Goal: Task Accomplishment & Management: Complete application form

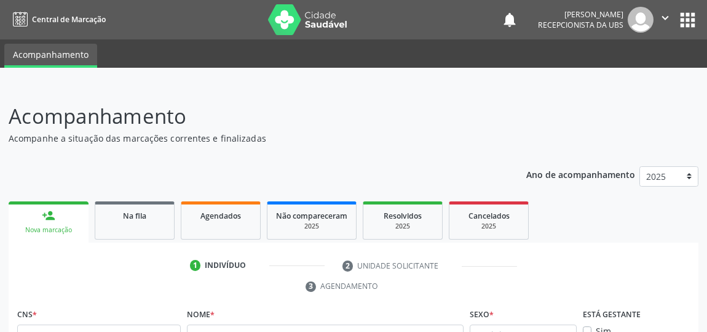
scroll to position [148, 0]
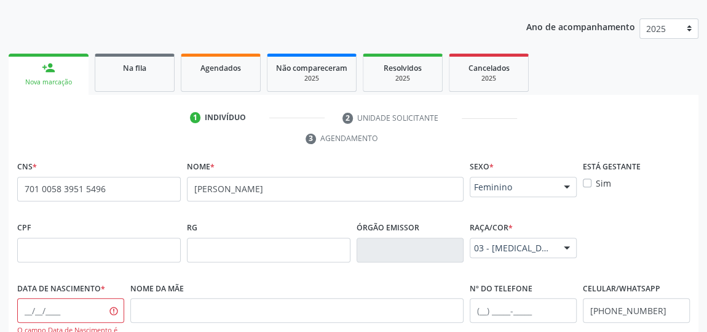
click at [0, 133] on div "Acompanhamento Acompanhe a situação das marcações correntes e finalizadas Relat…" at bounding box center [353, 258] width 707 height 643
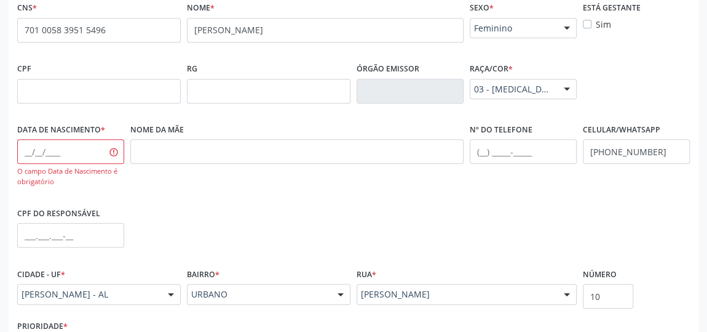
scroll to position [372, 0]
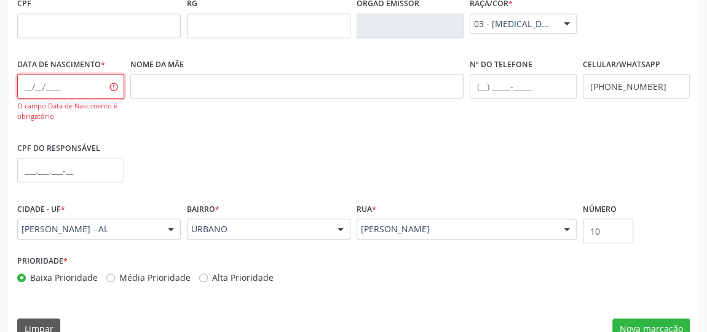
click at [85, 84] on input "text" at bounding box center [70, 86] width 107 height 25
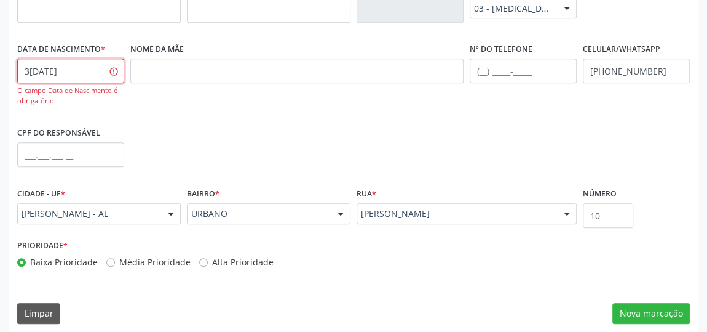
scroll to position [394, 0]
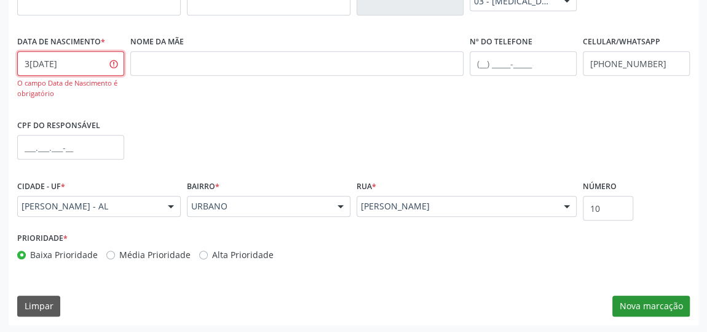
type input "3[DATE]"
click at [659, 298] on button "Nova marcação" at bounding box center [652, 305] width 78 height 21
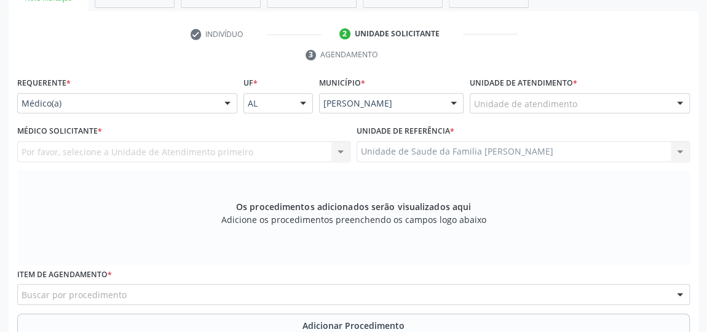
scroll to position [213, 0]
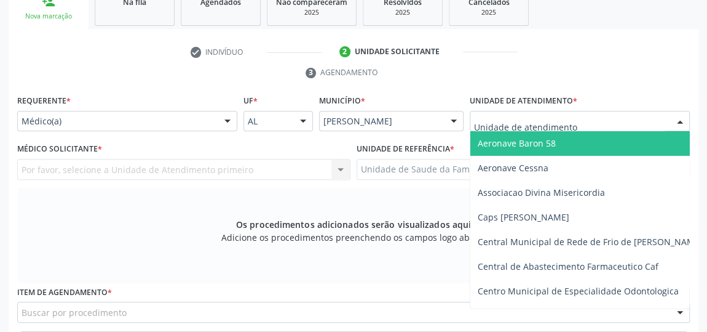
click at [679, 119] on div at bounding box center [680, 121] width 18 height 21
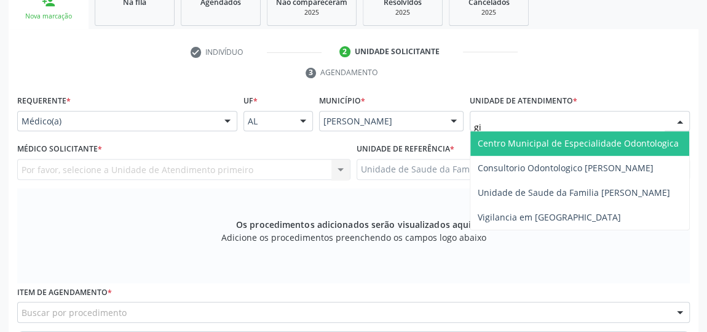
type input "gis"
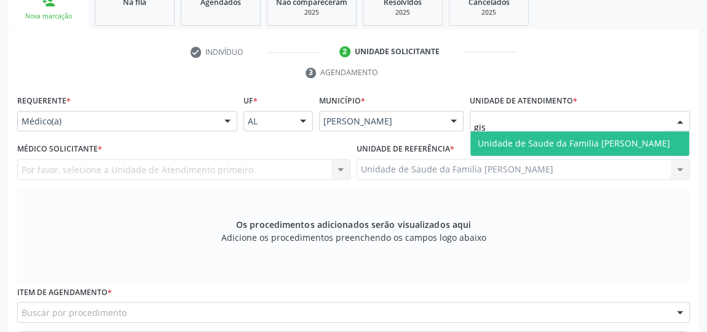
click at [600, 140] on span "Unidade de Saude da Familia [PERSON_NAME]" at bounding box center [574, 143] width 193 height 12
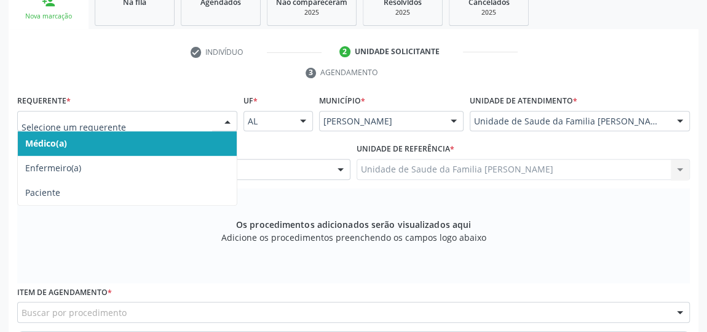
click at [228, 114] on div at bounding box center [227, 121] width 18 height 21
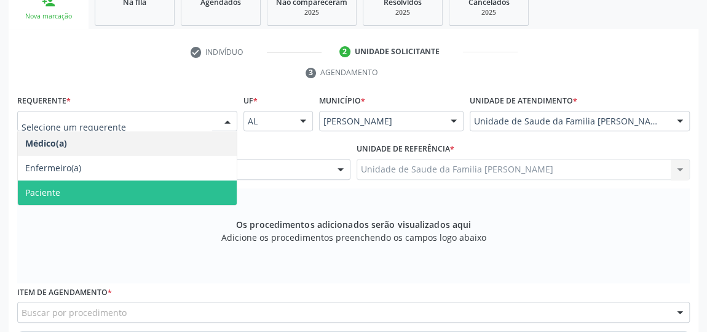
click at [57, 184] on span "Paciente" at bounding box center [127, 192] width 219 height 25
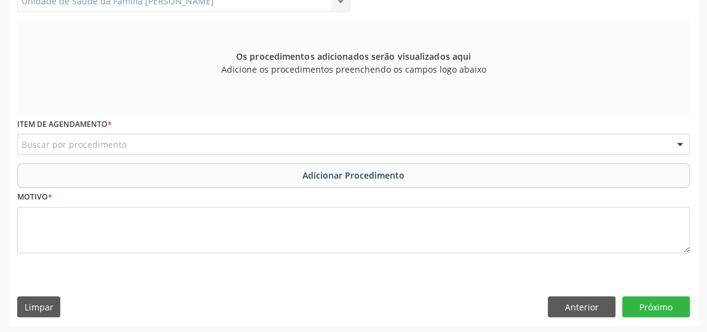
scroll to position [381, 0]
click at [389, 145] on div "Buscar por procedimento" at bounding box center [353, 143] width 673 height 21
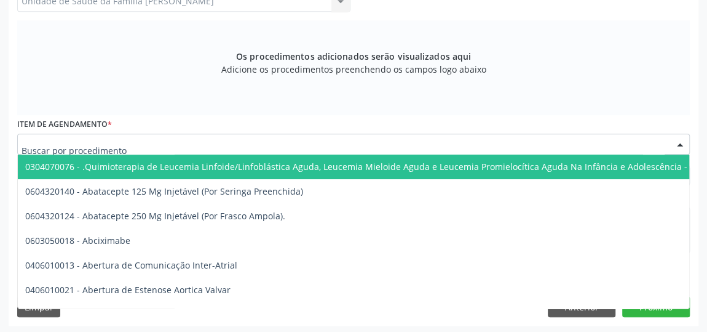
click at [389, 145] on input "text" at bounding box center [344, 150] width 644 height 25
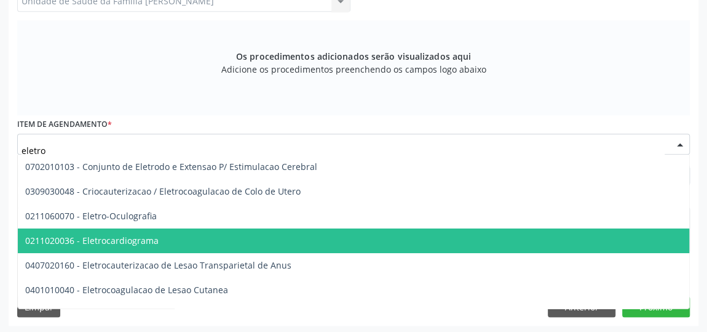
click at [122, 240] on span "0211020036 - Eletrocardiograma" at bounding box center [91, 240] width 133 height 12
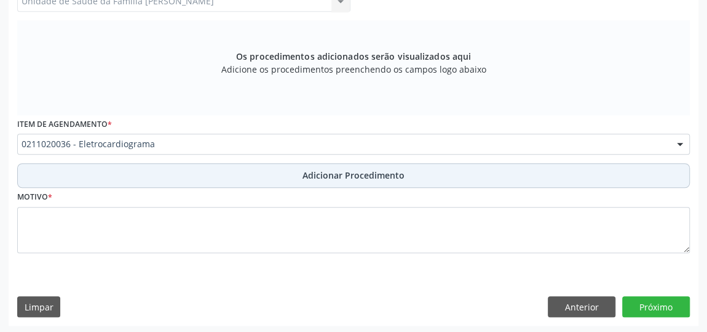
click at [347, 173] on span "Adicionar Procedimento" at bounding box center [354, 175] width 102 height 13
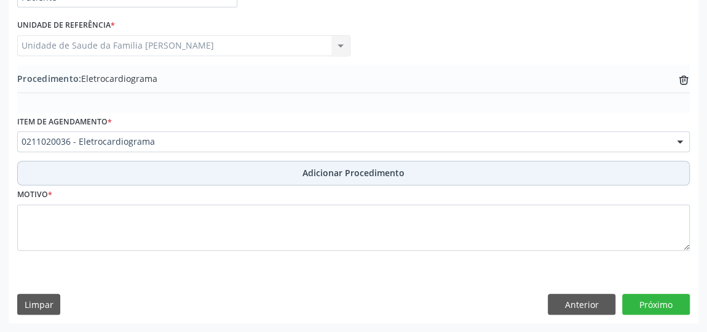
scroll to position [335, 0]
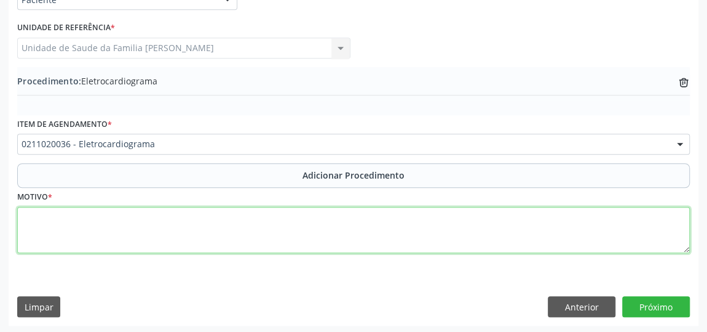
click at [201, 236] on textarea at bounding box center [353, 230] width 673 height 47
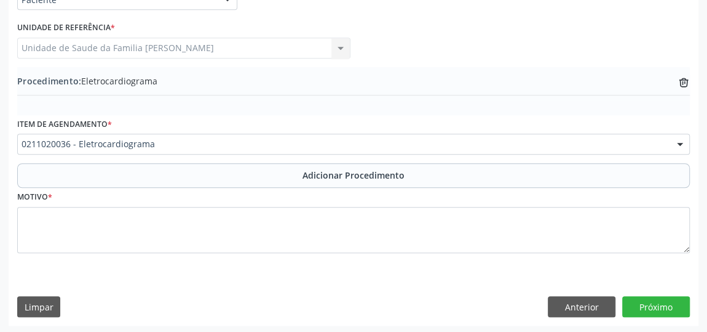
click at [225, 149] on div "0211020036 - Eletrocardiograma" at bounding box center [353, 143] width 673 height 21
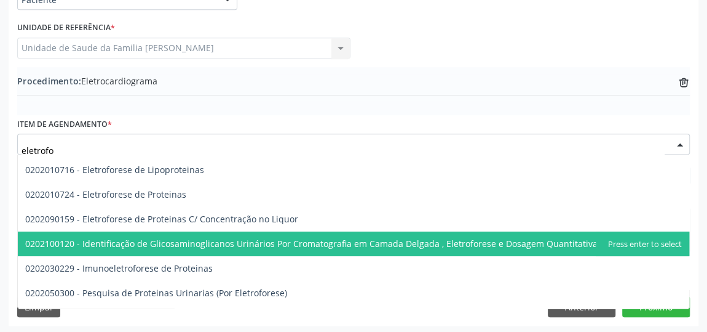
scroll to position [42, 0]
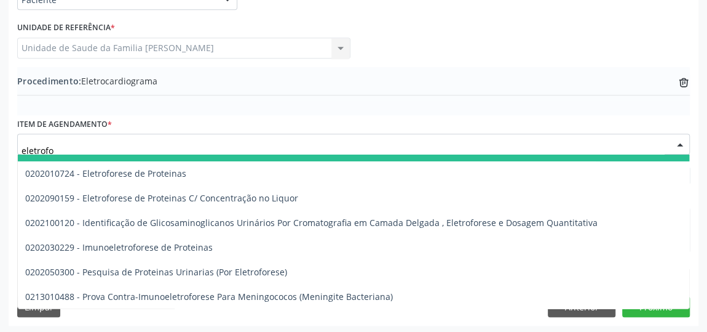
click at [163, 140] on input "eletrofo" at bounding box center [344, 150] width 644 height 25
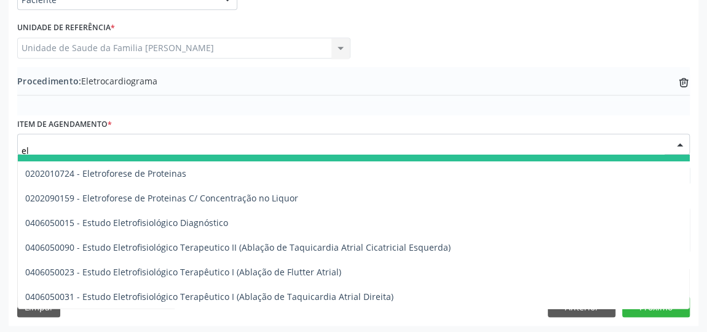
type input "e"
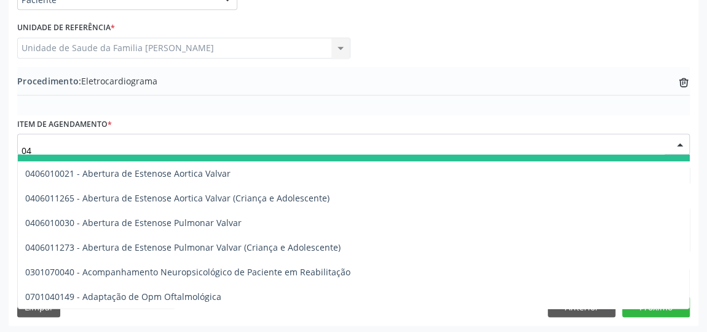
type input "0"
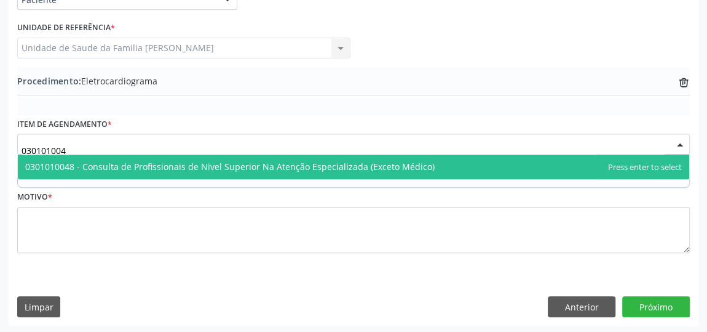
scroll to position [0, 0]
type input "0301010048"
click at [218, 169] on span "0301010048 - Consulta de Profissionais de Nivel Superior Na Atenção Especializa…" at bounding box center [230, 167] width 410 height 12
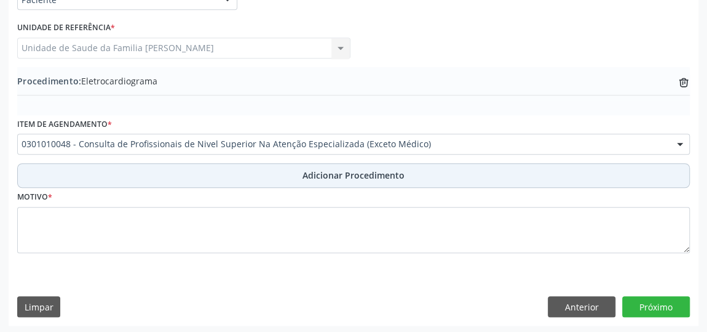
click at [345, 178] on span "Adicionar Procedimento" at bounding box center [354, 175] width 102 height 13
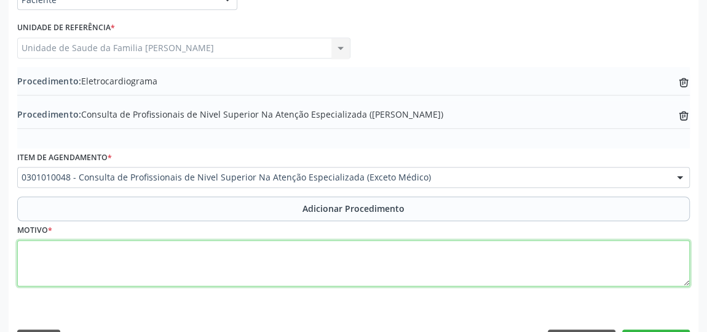
click at [280, 240] on textarea at bounding box center [353, 263] width 673 height 47
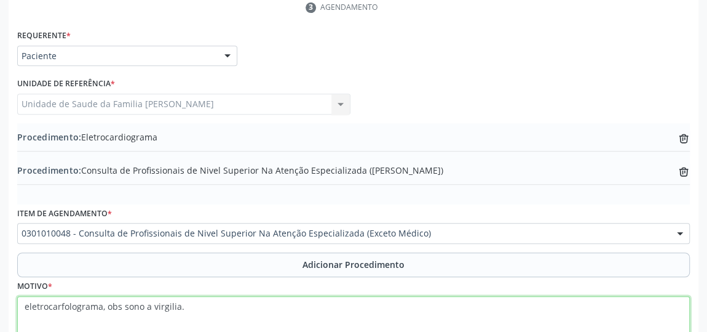
scroll to position [367, 0]
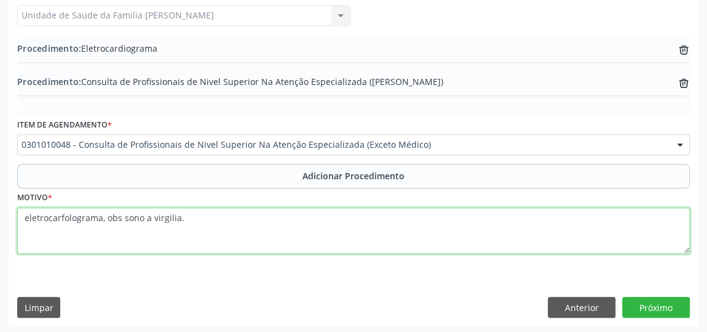
click at [101, 212] on textarea "eletrocarfolograma, obs sono a virgilia." at bounding box center [353, 230] width 673 height 47
click at [168, 214] on textarea "eletroencefalograma, obs sono a virgilia." at bounding box center [353, 230] width 673 height 47
type textarea "eletroencefalograma, obs sono a vigilia."
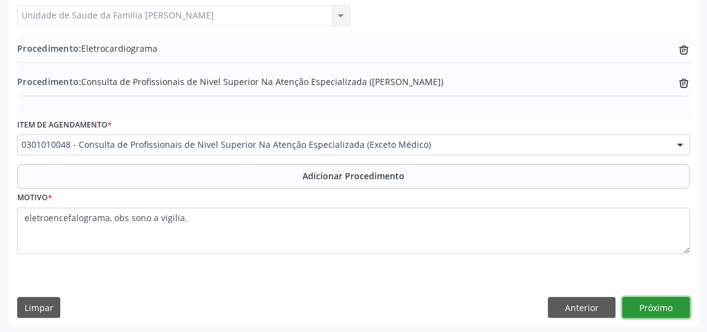
click at [669, 305] on button "Próximo" at bounding box center [657, 307] width 68 height 21
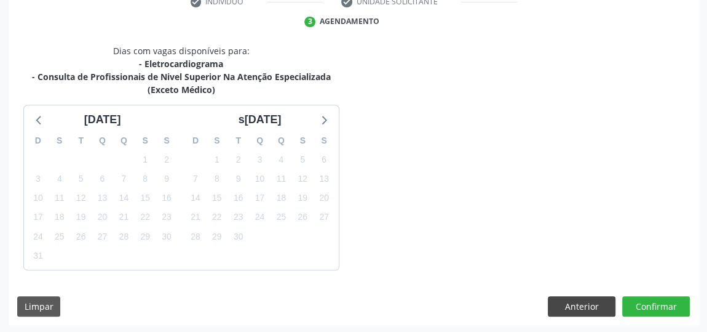
scroll to position [300, 0]
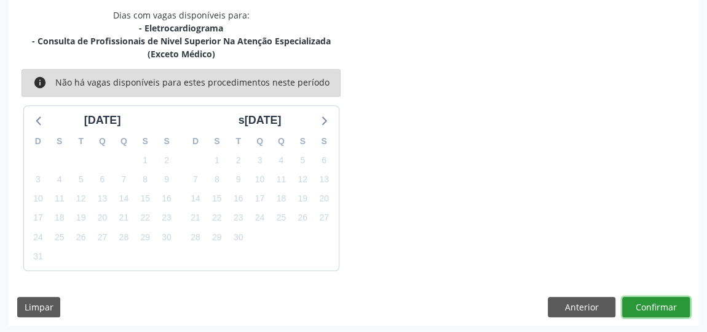
click at [655, 300] on button "Confirmar" at bounding box center [657, 307] width 68 height 21
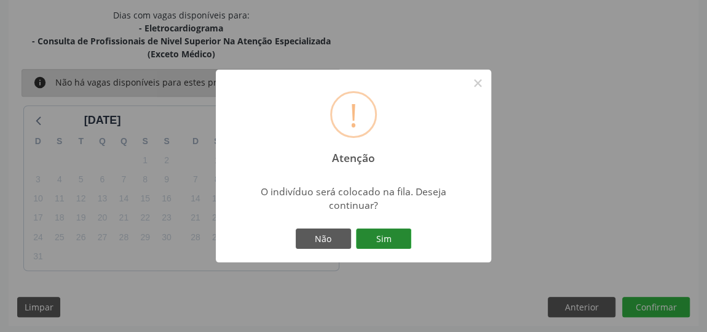
click at [408, 235] on button "Sim" at bounding box center [383, 238] width 55 height 21
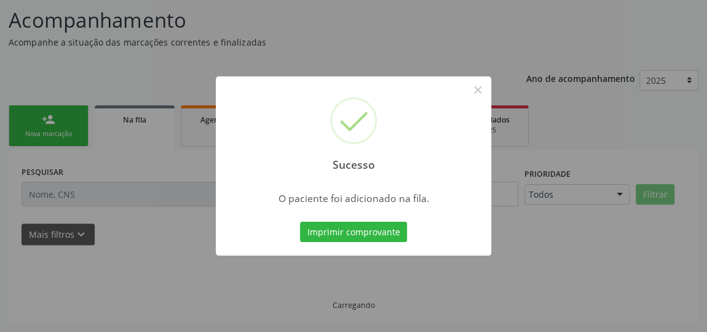
scroll to position [94, 0]
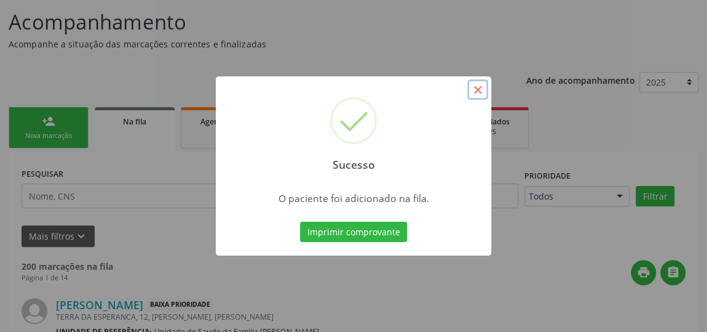
click at [477, 91] on button "×" at bounding box center [478, 89] width 21 height 21
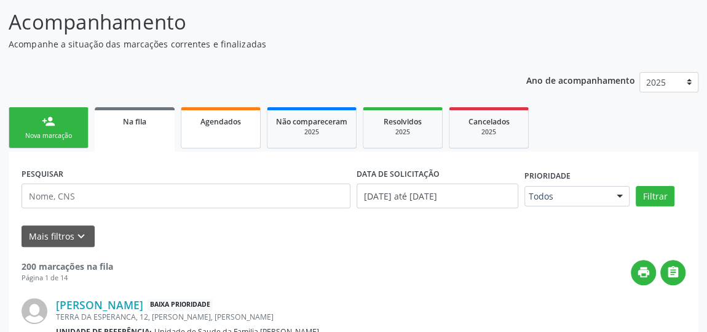
click at [250, 120] on div "Agendados" at bounding box center [221, 120] width 62 height 13
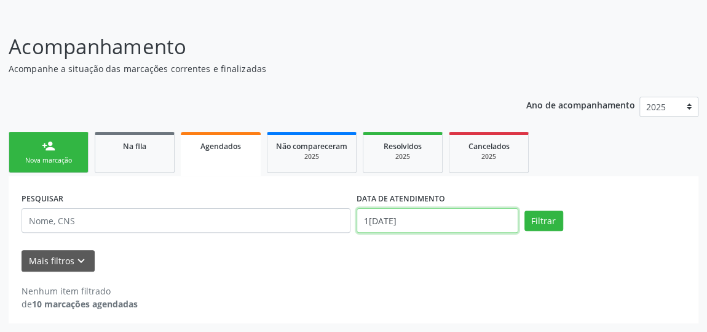
click at [423, 223] on body "Central de Marcação notifications [PERSON_NAME] Recepcionista da UBS  Configur…" at bounding box center [353, 96] width 707 height 332
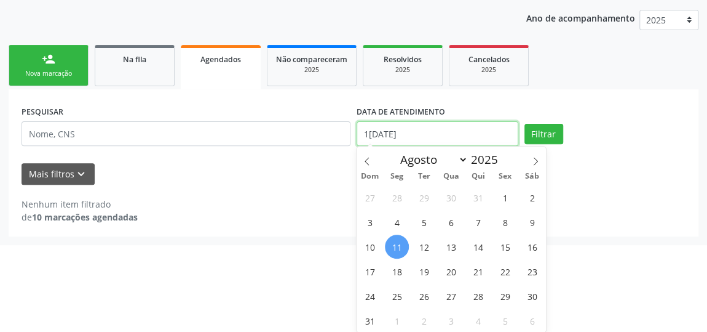
scroll to position [157, 0]
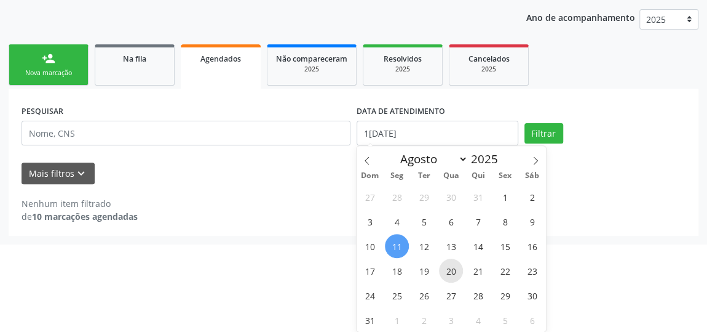
click at [455, 270] on span "20" at bounding box center [451, 270] width 24 height 24
type input "[DATE]"
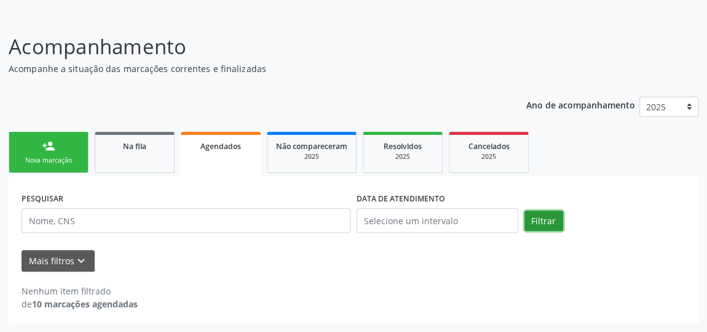
scroll to position [68, 0]
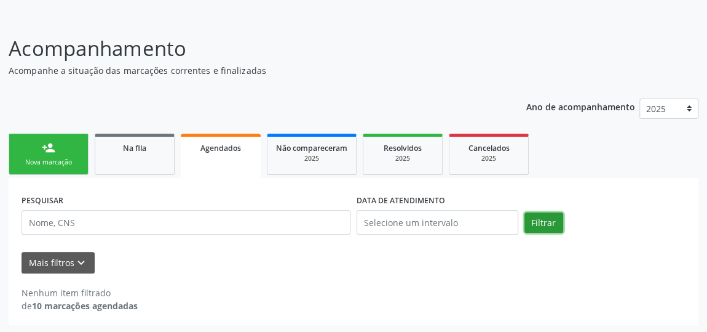
click at [548, 132] on div "person_add Nova marcação Na fila Agendados Não compareceram 2025 Resolvidos 202…" at bounding box center [354, 227] width 690 height 194
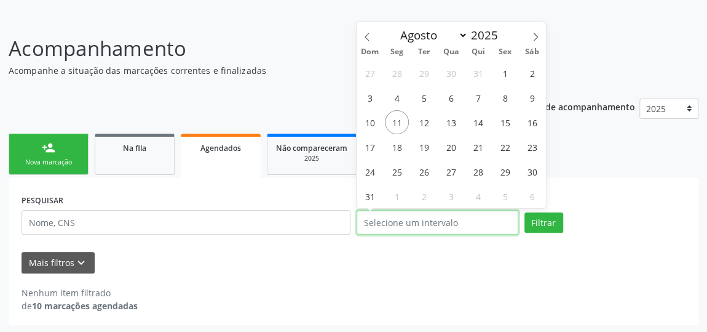
click at [433, 223] on input "text" at bounding box center [438, 222] width 162 height 25
click at [371, 34] on icon at bounding box center [367, 37] width 9 height 9
select select "6"
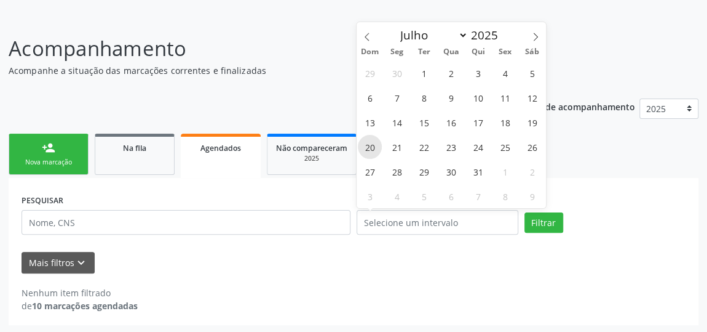
click at [373, 149] on span "20" at bounding box center [370, 147] width 24 height 24
type input "2[DATE]"
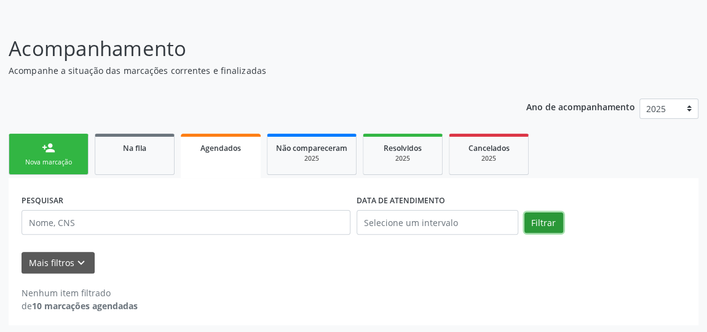
click at [546, 215] on button "Filtrar" at bounding box center [544, 222] width 39 height 21
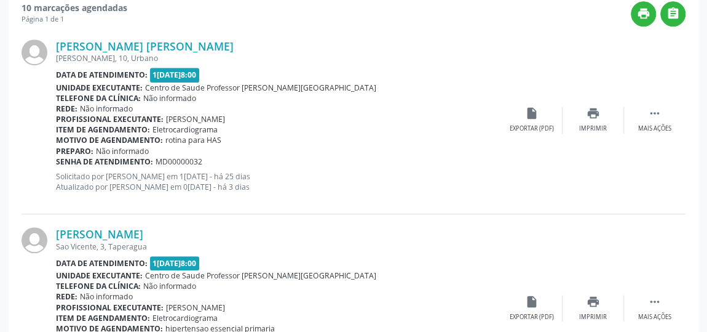
scroll to position [377, 0]
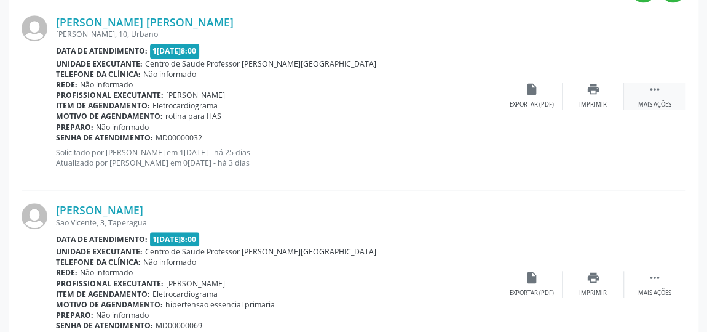
click at [654, 82] on icon "" at bounding box center [655, 89] width 14 height 14
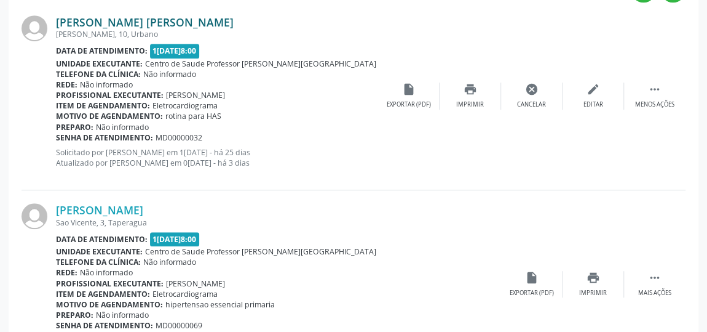
click at [76, 20] on link "[PERSON_NAME] [PERSON_NAME]" at bounding box center [145, 22] width 178 height 14
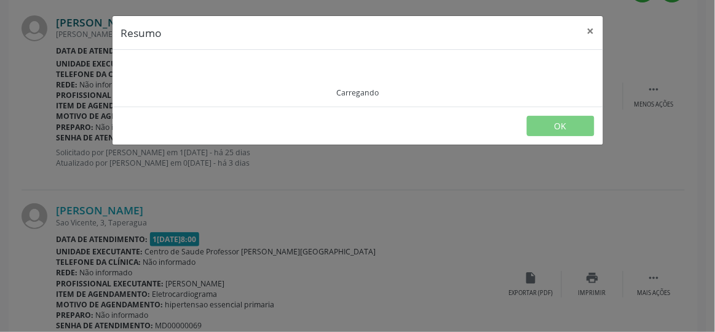
click at [76, 20] on div "Resumo × Carregando OK" at bounding box center [357, 166] width 715 height 332
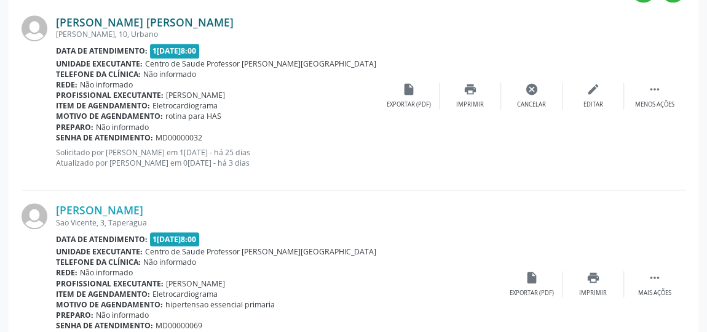
click at [76, 20] on link "[PERSON_NAME] [PERSON_NAME]" at bounding box center [145, 22] width 178 height 14
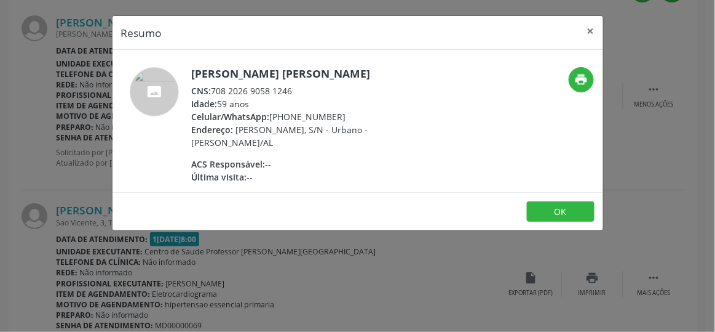
drag, startPoint x: 290, startPoint y: 89, endPoint x: 266, endPoint y: 81, distance: 25.9
click at [266, 81] on div "[PERSON_NAME] [PERSON_NAME] CNS: 708 2026 9058 1246 Idade: 59 anos Celular/What…" at bounding box center [311, 125] width 239 height 116
click at [301, 87] on div "CNS: 708 2026 9058 1246" at bounding box center [311, 90] width 239 height 13
click at [297, 89] on div "CNS: 708 2026 9058 1246" at bounding box center [311, 90] width 239 height 13
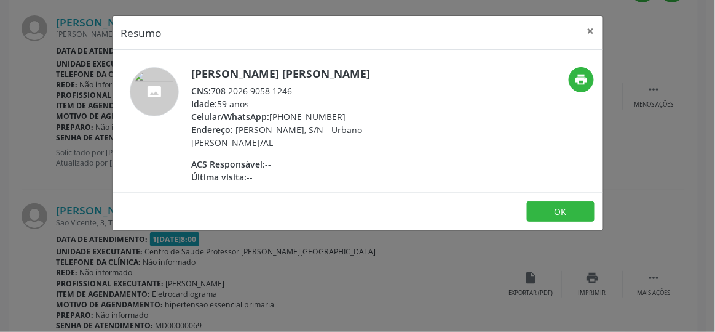
click at [295, 89] on div "CNS: 708 2026 9058 1246" at bounding box center [311, 90] width 239 height 13
click at [273, 93] on div "CNS: 708 2026 9058 1246" at bounding box center [311, 90] width 239 height 13
drag, startPoint x: 298, startPoint y: 90, endPoint x: 292, endPoint y: 97, distance: 8.7
click at [292, 97] on div "[PERSON_NAME] [PERSON_NAME] CNS: 708 2026 9058 1246 Idade: 59 anos Celular/What…" at bounding box center [311, 125] width 239 height 116
click at [305, 86] on div "CNS: 708 2026 9058 1246" at bounding box center [311, 90] width 239 height 13
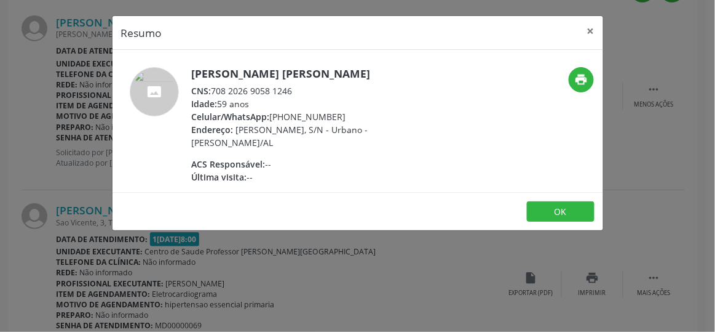
click at [305, 86] on div "CNS: 708 2026 9058 1246" at bounding box center [311, 90] width 239 height 13
drag, startPoint x: 303, startPoint y: 81, endPoint x: 284, endPoint y: 87, distance: 20.0
click at [285, 87] on div "[PERSON_NAME] [PERSON_NAME] CNS: 708 2026 9058 1246 Idade: 59 anos Celular/What…" at bounding box center [311, 125] width 239 height 116
click at [297, 87] on div "CNS: 708 2026 9058 1246" at bounding box center [311, 90] width 239 height 13
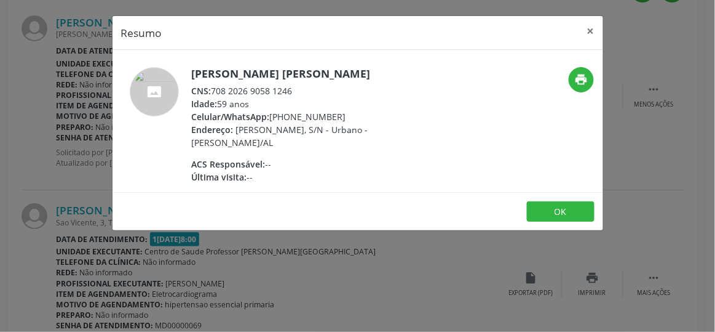
drag, startPoint x: 306, startPoint y: 86, endPoint x: 213, endPoint y: 89, distance: 92.9
click at [213, 89] on div "CNS: 708 2026 9058 1246" at bounding box center [311, 90] width 239 height 13
copy div "708 2026 9058 1246"
click at [308, 93] on div "CNS: 708 2026 9058 1246" at bounding box center [311, 90] width 239 height 13
click at [297, 84] on div "CNS: 708 2026 9058 1246" at bounding box center [311, 90] width 239 height 13
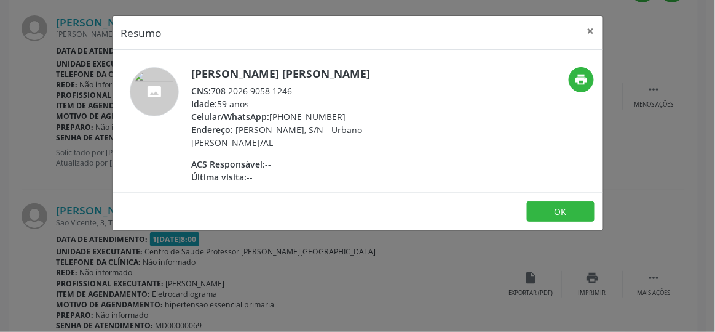
click at [294, 87] on div "CNS: 708 2026 9058 1246" at bounding box center [311, 90] width 239 height 13
copy div "CNS: 708 2026 9058 1246"
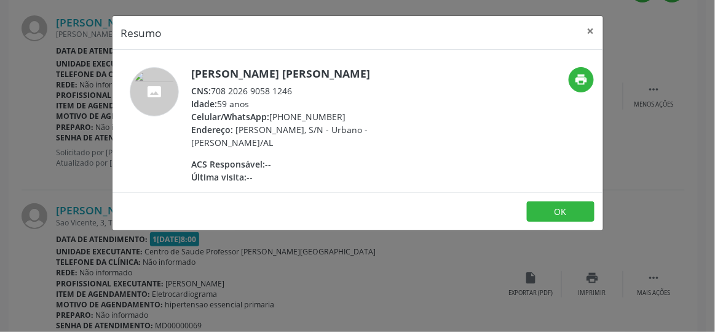
click at [304, 92] on div "CNS: 708 2026 9058 1246" at bounding box center [311, 90] width 239 height 13
drag, startPoint x: 213, startPoint y: 88, endPoint x: 180, endPoint y: 100, distance: 35.4
click at [185, 102] on div "[PERSON_NAME] [PERSON_NAME] CNS: 708 2026 9058 1246 Idade: 59 anos Celular/What…" at bounding box center [276, 125] width 327 height 116
click at [343, 84] on div "CNS: 708 2026 9058 1246" at bounding box center [311, 90] width 239 height 13
drag, startPoint x: 331, startPoint y: 84, endPoint x: 213, endPoint y: 88, distance: 117.6
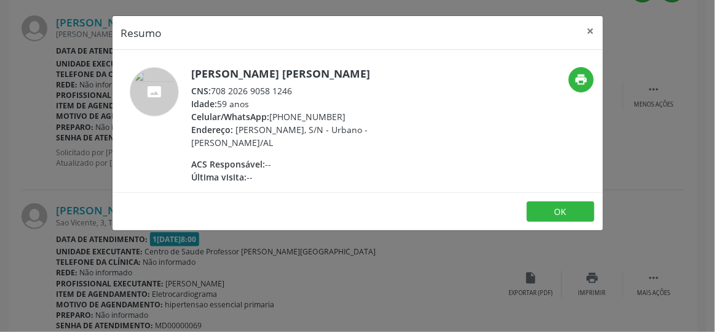
click at [213, 88] on div "CNS: 708 2026 9058 1246" at bounding box center [311, 90] width 239 height 13
copy div "708 2026 9058 1246"
click at [361, 308] on div "Resumo × [PERSON_NAME] CNS: 708 2026 9058 1246 Idade: 59 anos Celular/WhatsApp:…" at bounding box center [357, 166] width 715 height 332
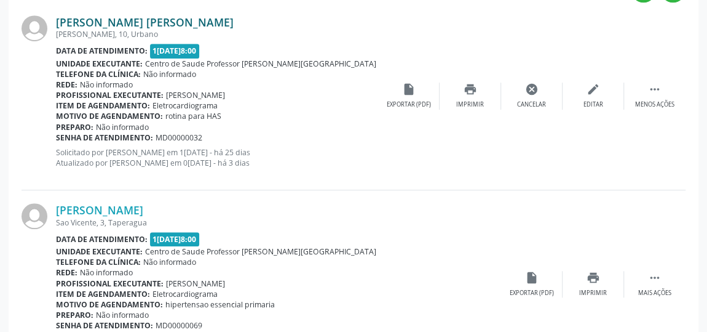
click at [88, 19] on link "[PERSON_NAME] [PERSON_NAME]" at bounding box center [145, 22] width 178 height 14
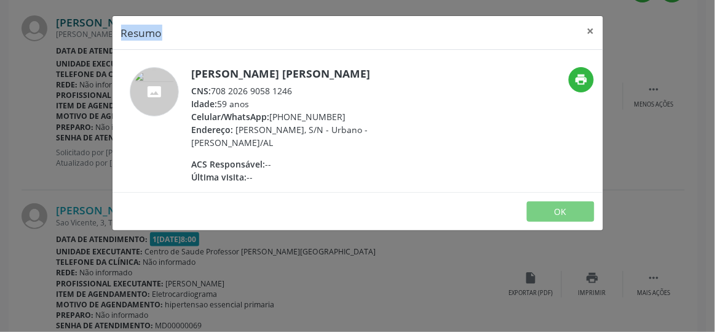
click at [88, 19] on div "Resumo × [PERSON_NAME] CNS: 708 2026 9058 1246 Idade: 59 anos Celular/WhatsApp:…" at bounding box center [357, 166] width 715 height 332
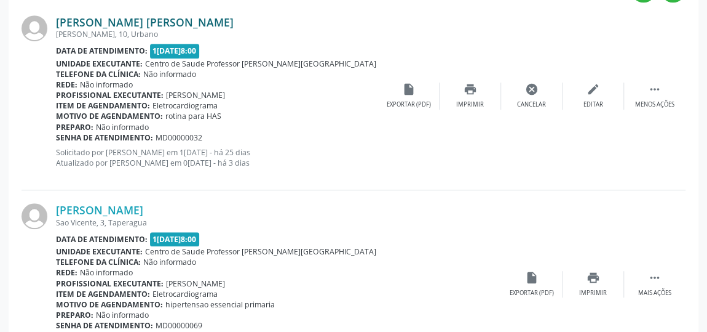
click at [88, 19] on link "[PERSON_NAME] [PERSON_NAME]" at bounding box center [145, 22] width 178 height 14
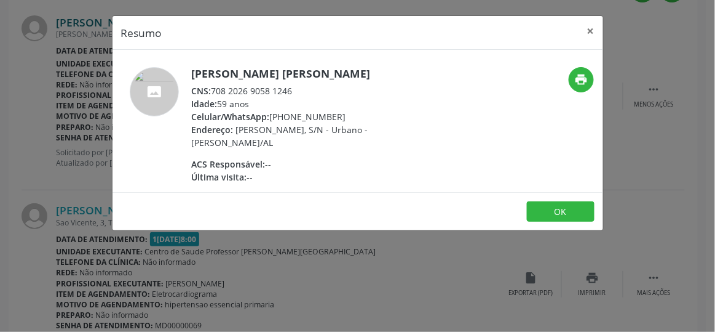
click at [88, 19] on div "Resumo × [PERSON_NAME] CNS: 708 2026 9058 1246 Idade: 59 anos Celular/WhatsApp:…" at bounding box center [357, 166] width 715 height 332
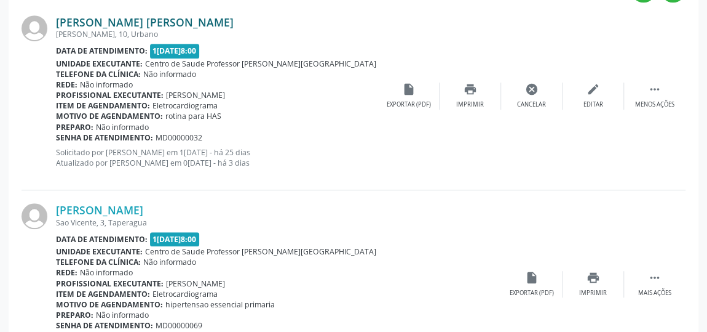
click at [121, 17] on link "[PERSON_NAME] [PERSON_NAME]" at bounding box center [145, 22] width 178 height 14
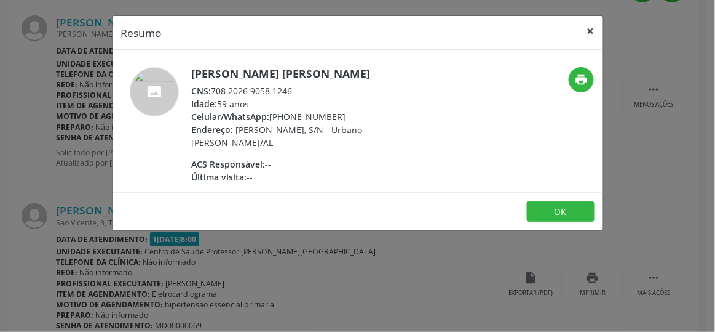
click at [596, 33] on button "×" at bounding box center [591, 31] width 25 height 30
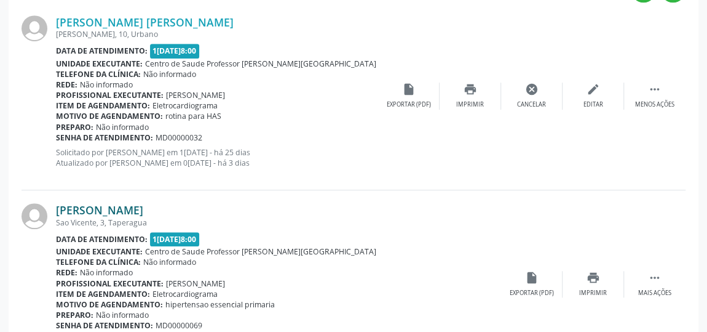
click at [114, 209] on link "[PERSON_NAME]" at bounding box center [99, 210] width 87 height 14
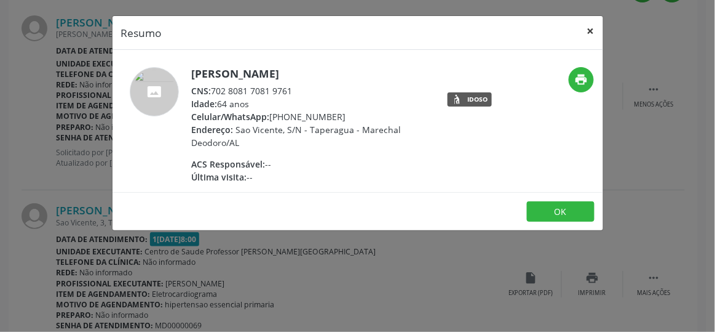
click at [594, 31] on button "×" at bounding box center [591, 31] width 25 height 30
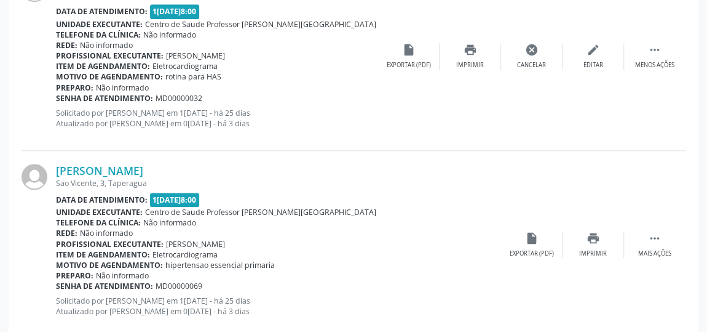
scroll to position [432, 0]
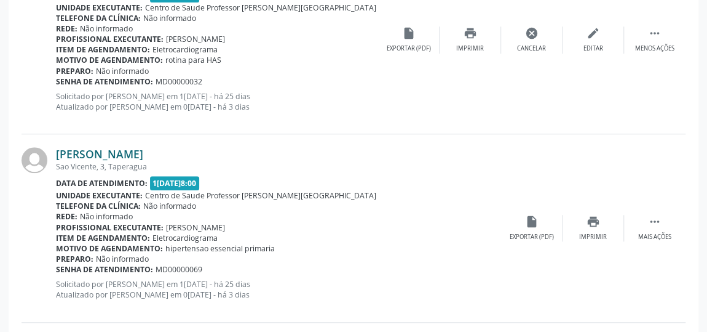
click at [143, 154] on link "[PERSON_NAME]" at bounding box center [99, 154] width 87 height 14
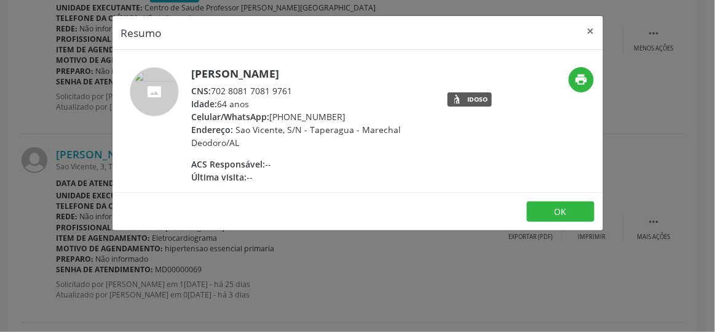
click at [655, 159] on div "Resumo × [PERSON_NAME] CNS: 702 8081 7081 9761 Idade: 64 anos Celular/WhatsApp:…" at bounding box center [357, 166] width 715 height 332
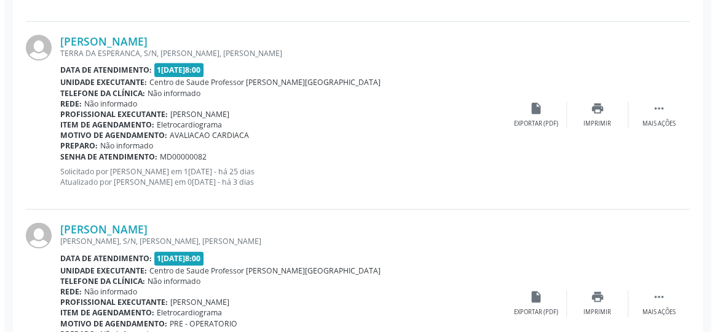
scroll to position [768, 0]
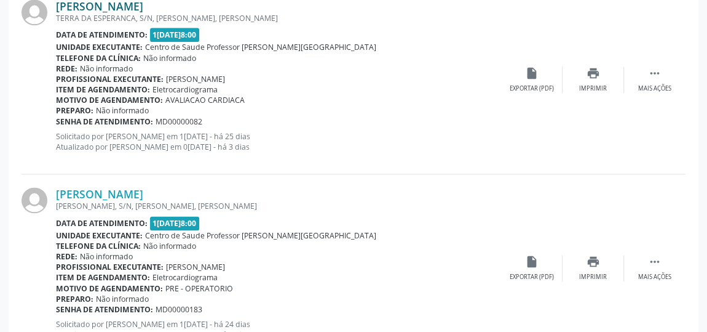
click at [135, 2] on link "[PERSON_NAME]" at bounding box center [99, 6] width 87 height 14
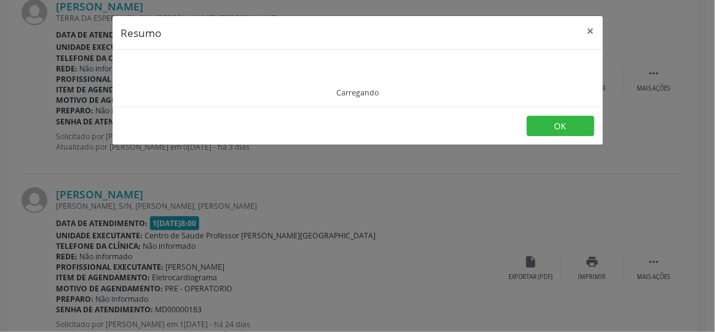
click at [273, 43] on header "Resumo ×" at bounding box center [358, 33] width 491 height 34
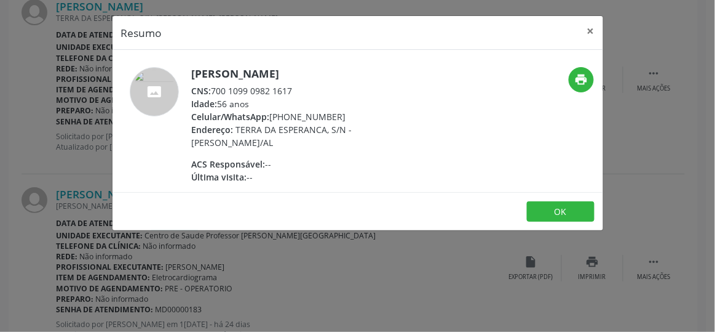
click at [277, 39] on header "Resumo ×" at bounding box center [358, 33] width 491 height 34
click at [590, 33] on button "×" at bounding box center [591, 31] width 25 height 30
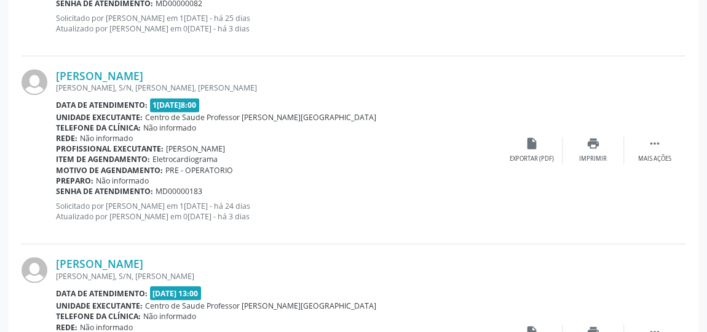
scroll to position [877, 0]
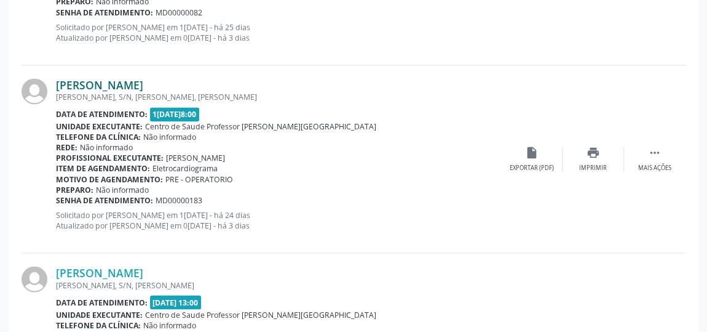
click at [113, 86] on link "[PERSON_NAME]" at bounding box center [99, 85] width 87 height 14
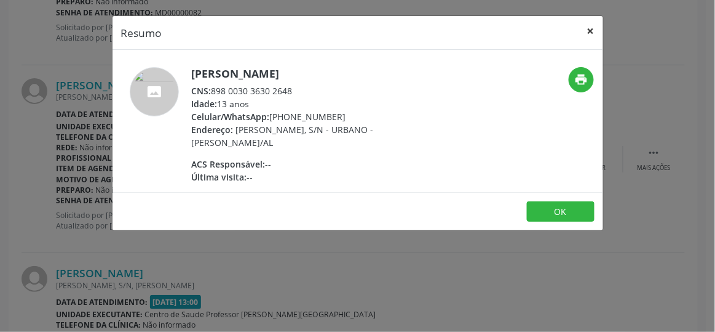
click at [597, 28] on button "×" at bounding box center [591, 31] width 25 height 30
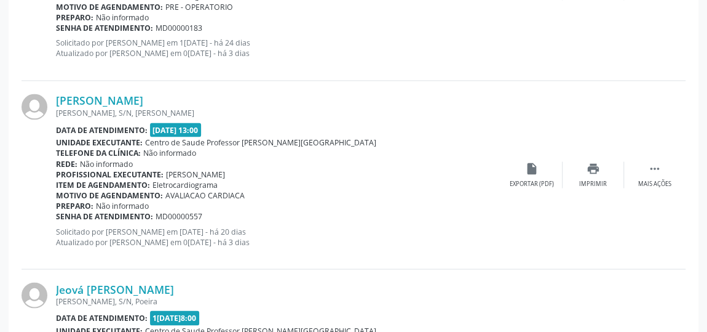
scroll to position [1045, 0]
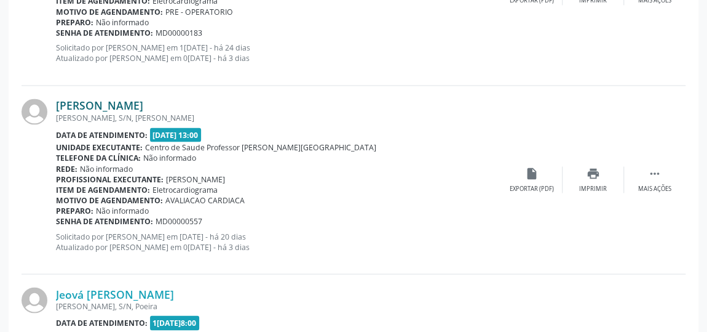
click at [143, 107] on link "[PERSON_NAME]" at bounding box center [99, 105] width 87 height 14
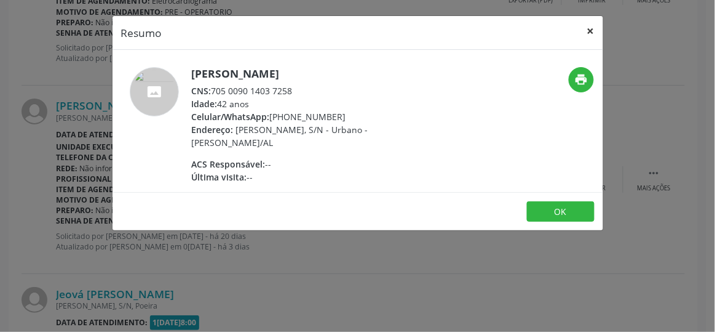
click at [589, 36] on button "×" at bounding box center [591, 31] width 25 height 30
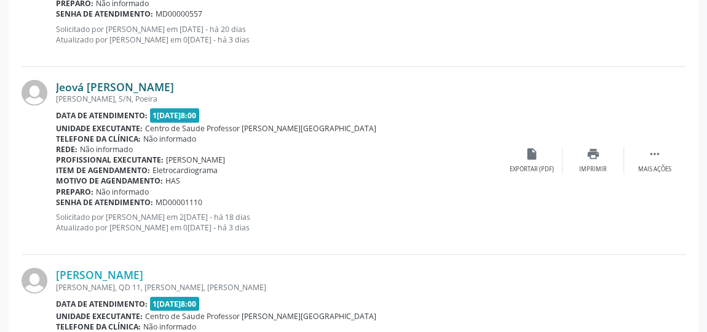
scroll to position [1269, 0]
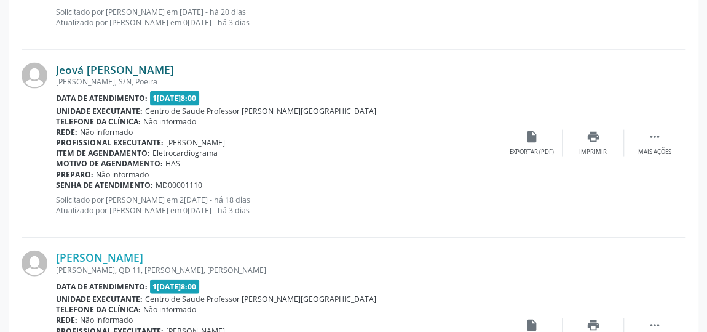
click at [127, 68] on link "Jeová [PERSON_NAME]" at bounding box center [115, 70] width 118 height 14
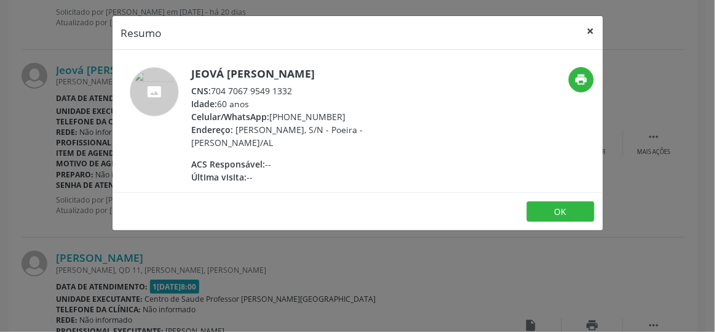
click at [592, 34] on button "×" at bounding box center [591, 31] width 25 height 30
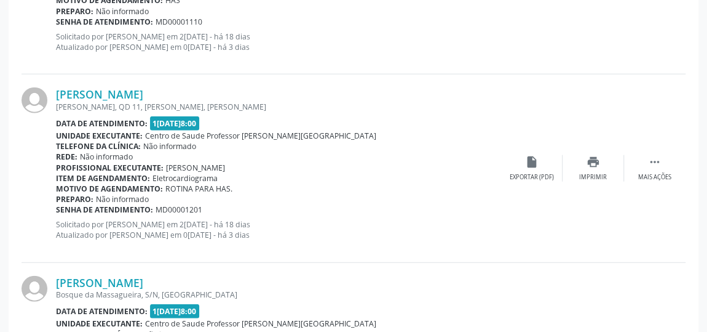
scroll to position [1437, 0]
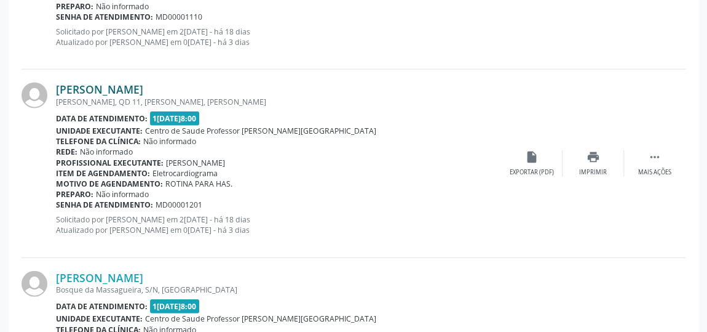
click at [114, 86] on link "[PERSON_NAME]" at bounding box center [99, 89] width 87 height 14
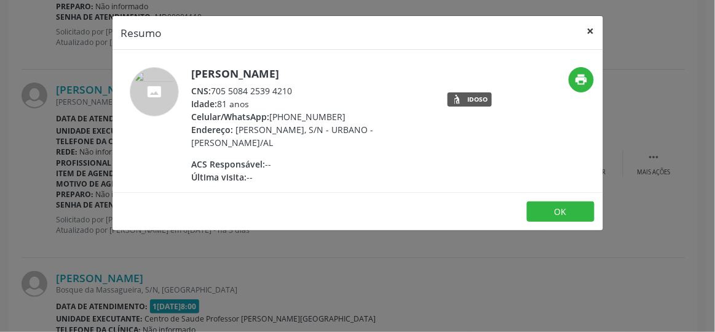
click at [599, 29] on button "×" at bounding box center [591, 31] width 25 height 30
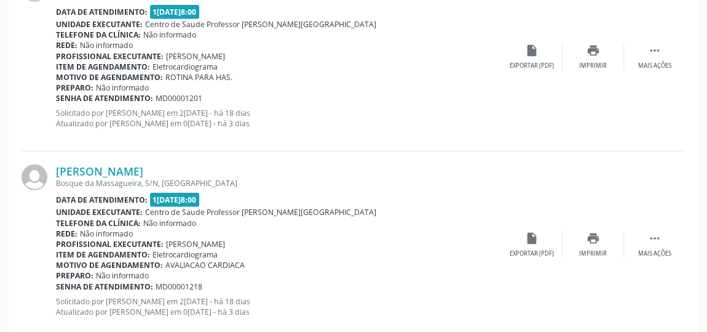
scroll to position [1604, 0]
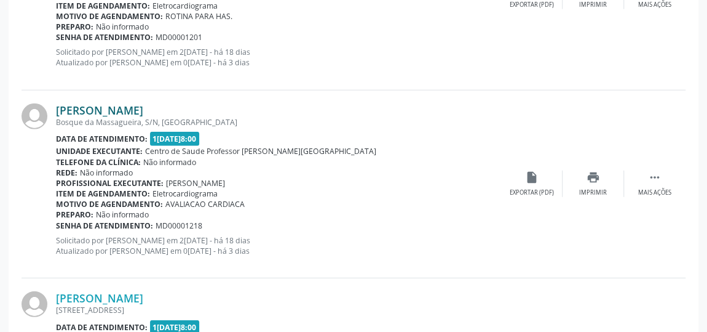
click at [131, 109] on link "[PERSON_NAME]" at bounding box center [99, 110] width 87 height 14
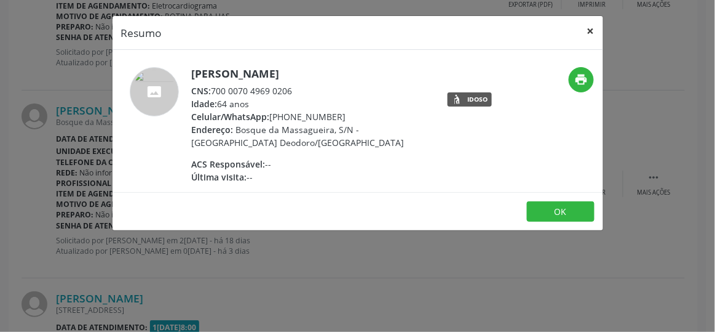
click at [595, 28] on button "×" at bounding box center [591, 31] width 25 height 30
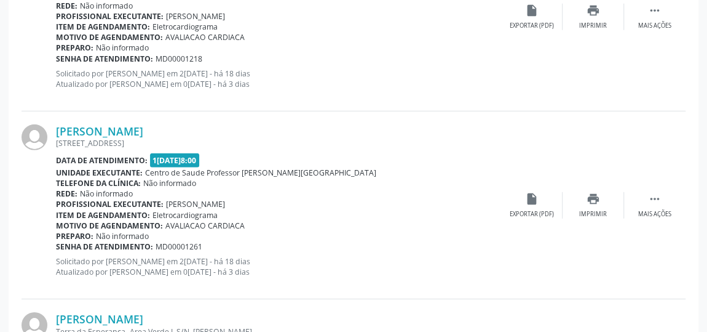
scroll to position [1828, 0]
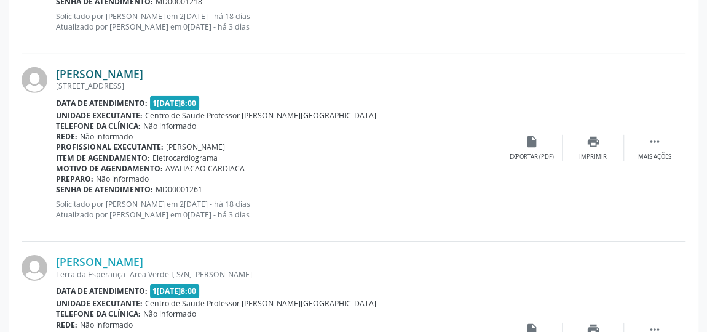
click at [139, 68] on link "[PERSON_NAME]" at bounding box center [99, 74] width 87 height 14
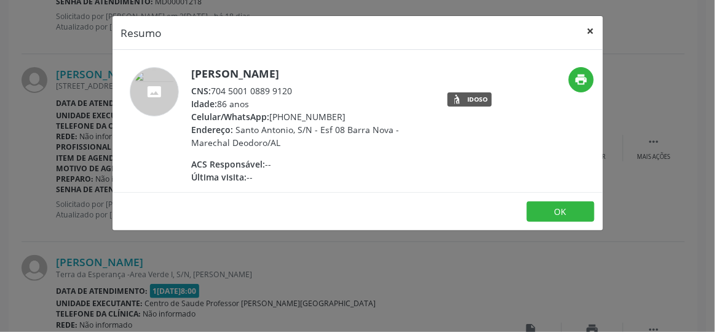
click at [591, 31] on button "×" at bounding box center [591, 31] width 25 height 30
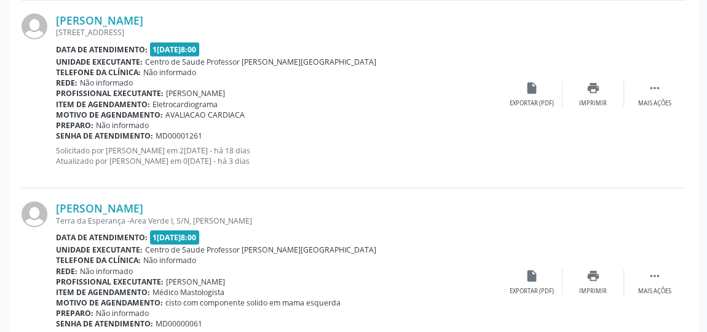
scroll to position [1943, 0]
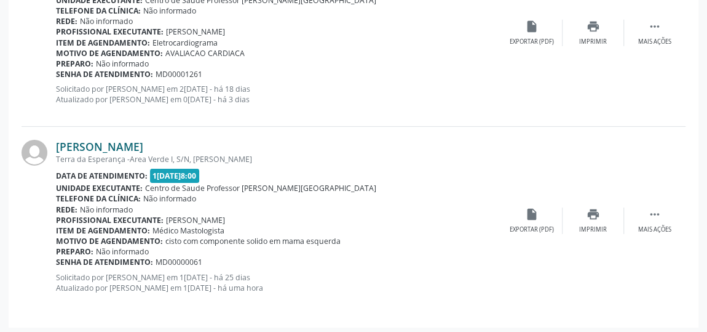
click at [133, 144] on link "[PERSON_NAME]" at bounding box center [99, 147] width 87 height 14
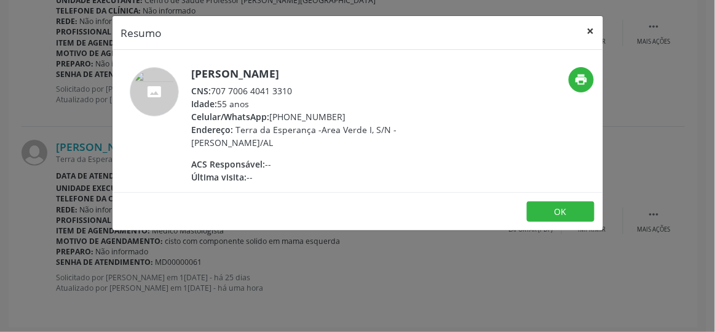
click at [588, 33] on button "×" at bounding box center [591, 31] width 25 height 30
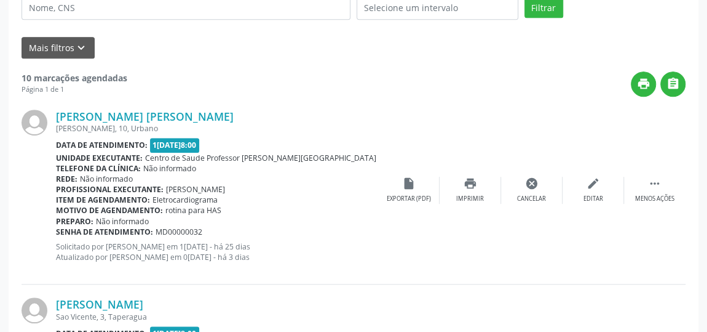
scroll to position [279, 0]
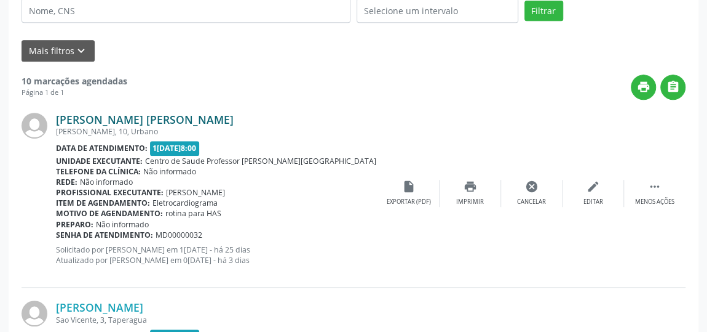
click at [185, 113] on link "[PERSON_NAME] [PERSON_NAME]" at bounding box center [145, 120] width 178 height 14
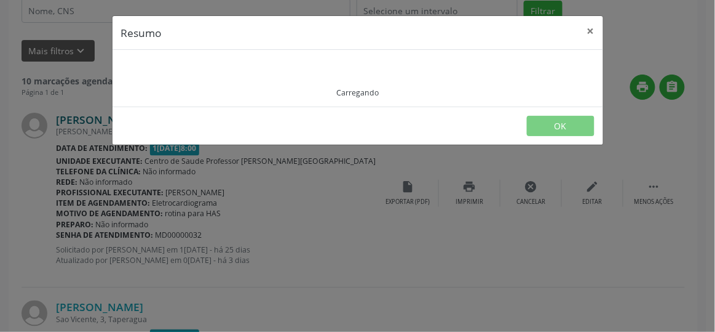
click at [185, 111] on footer "OK" at bounding box center [358, 125] width 491 height 39
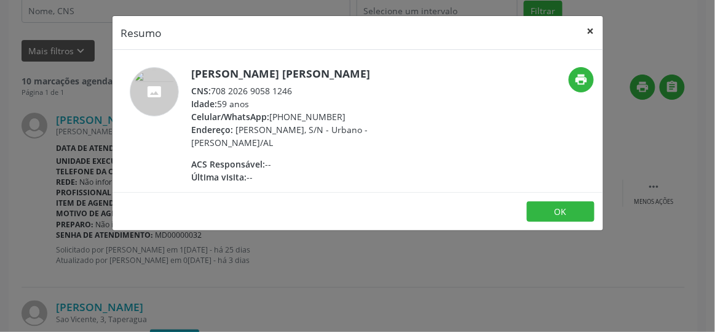
click at [597, 31] on button "×" at bounding box center [591, 31] width 25 height 30
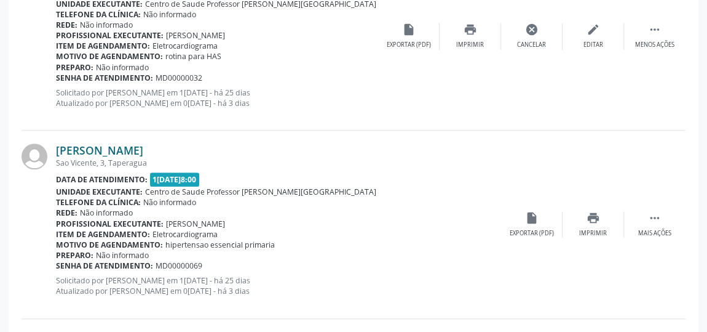
scroll to position [447, 0]
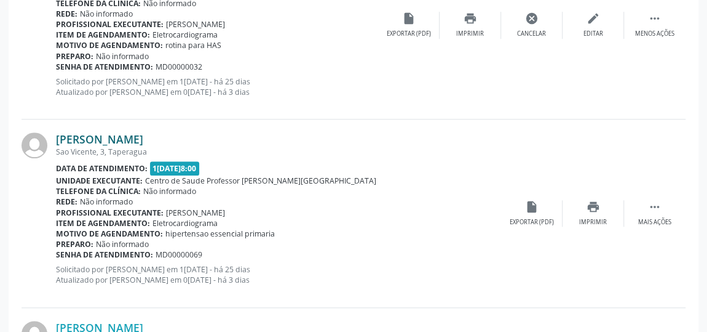
click at [143, 137] on link "[PERSON_NAME]" at bounding box center [99, 139] width 87 height 14
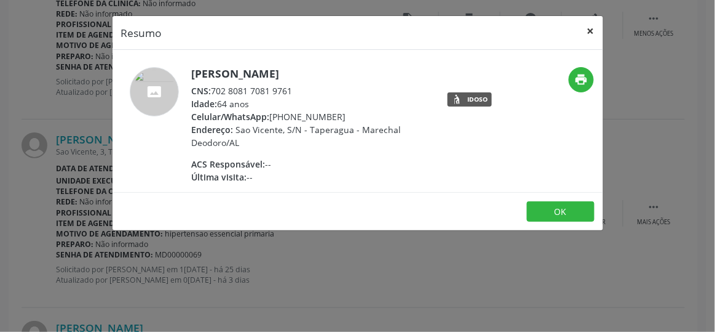
click at [592, 32] on button "×" at bounding box center [591, 31] width 25 height 30
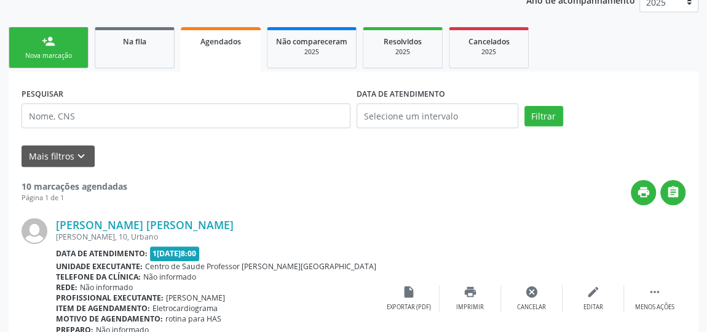
scroll to position [111, 0]
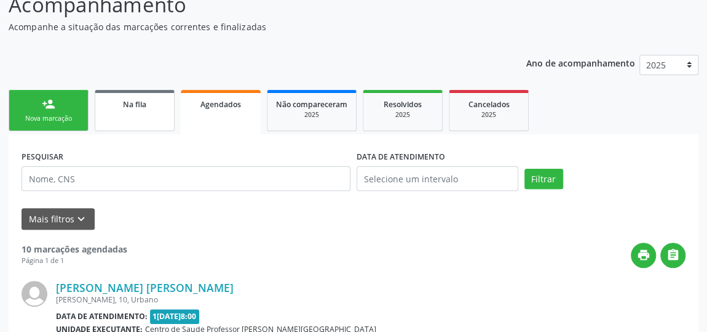
click at [140, 112] on link "Na fila" at bounding box center [135, 110] width 80 height 41
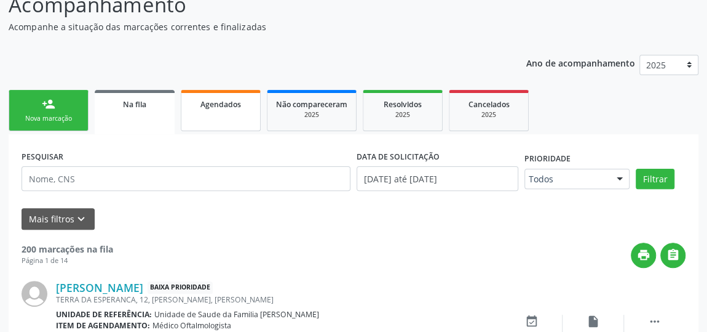
click at [215, 117] on link "Agendados" at bounding box center [221, 110] width 80 height 41
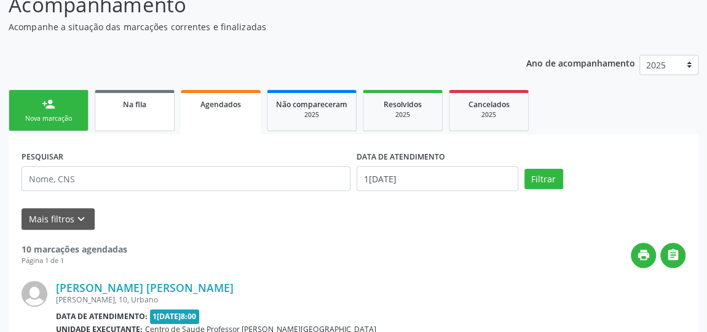
click at [143, 112] on link "Na fila" at bounding box center [135, 110] width 80 height 41
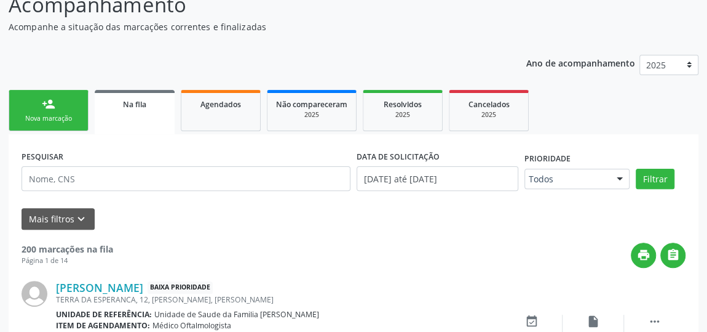
click at [38, 108] on link "person_add Nova marcação" at bounding box center [49, 110] width 80 height 41
